Goal: Find specific page/section: Find specific page/section

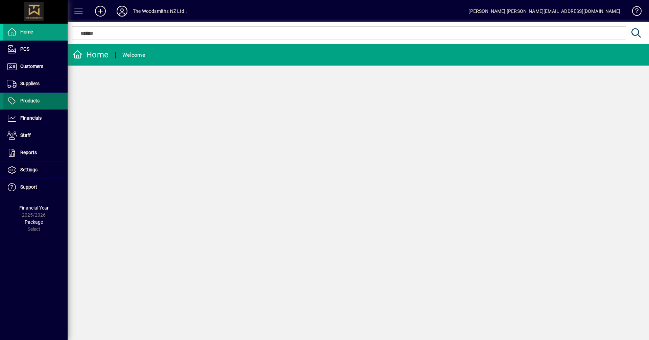
click at [39, 98] on span "Products" at bounding box center [29, 100] width 19 height 5
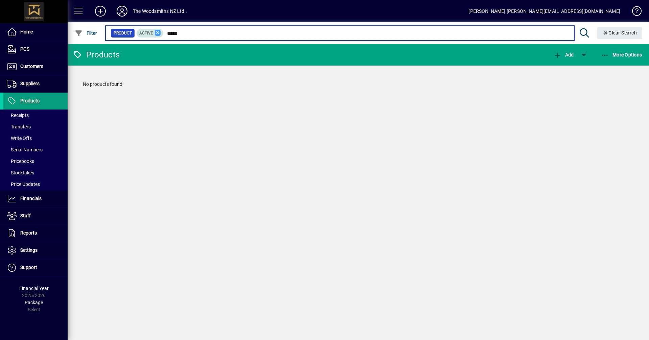
type input "*****"
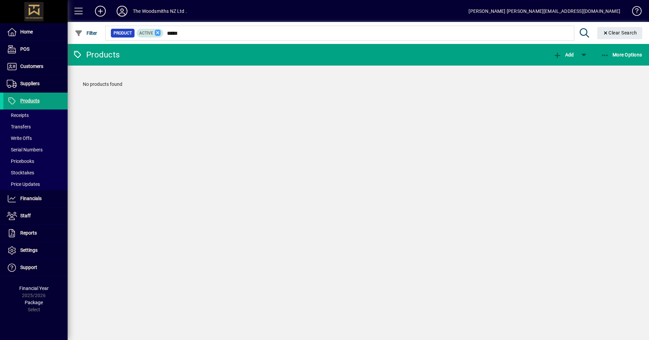
click at [159, 35] on icon at bounding box center [158, 33] width 6 height 6
click at [33, 63] on span "Customers" at bounding box center [23, 67] width 40 height 8
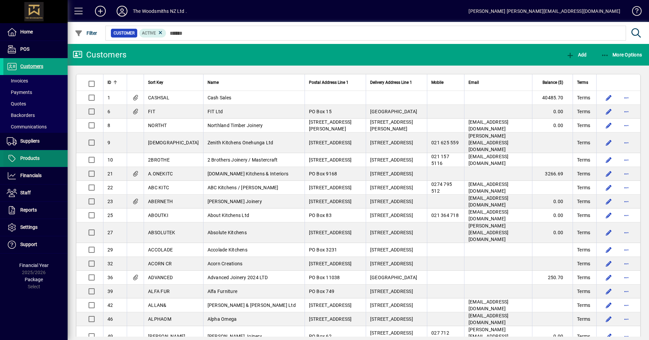
click at [29, 155] on span "Products" at bounding box center [21, 158] width 36 height 8
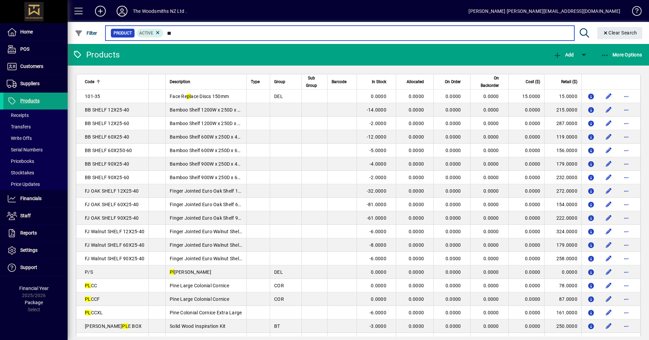
type input "*"
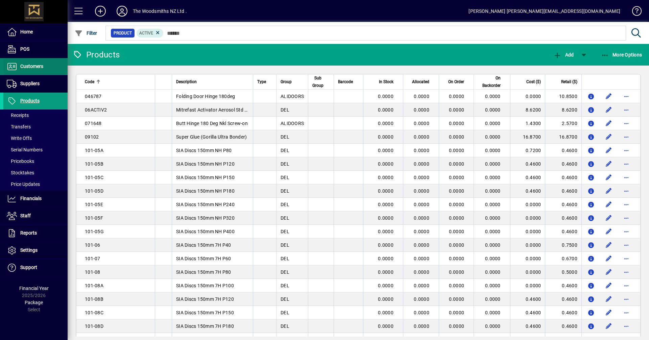
click at [35, 68] on span "Customers" at bounding box center [31, 66] width 23 height 5
